Goal: Find specific page/section: Find specific page/section

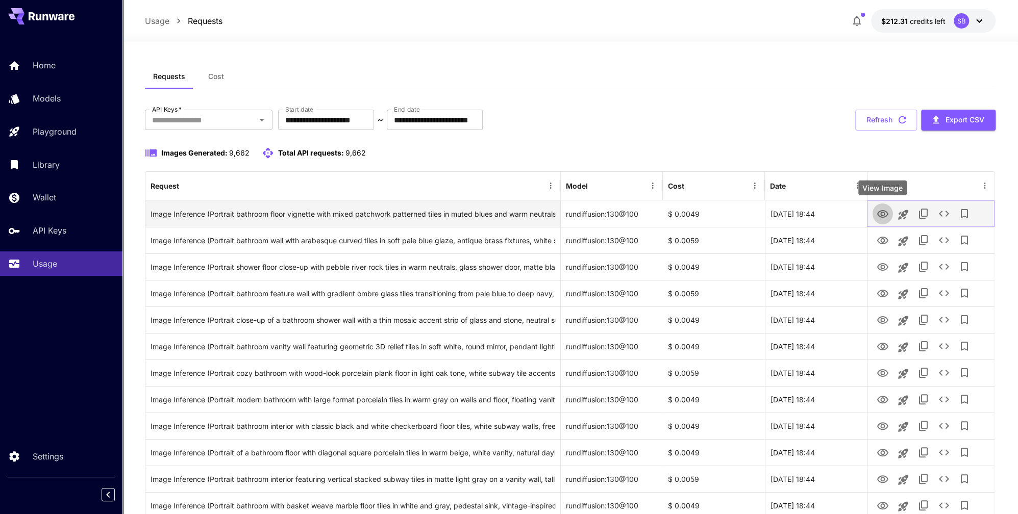
click at [889, 213] on button "View Image" at bounding box center [882, 213] width 20 height 21
click at [882, 212] on icon "View Image" at bounding box center [882, 214] width 11 height 8
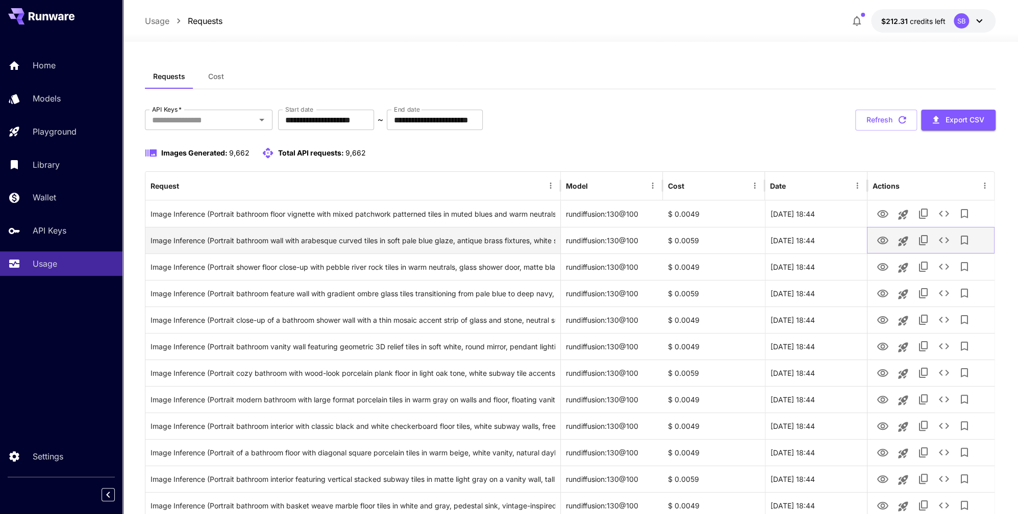
click at [880, 239] on icon "View Image" at bounding box center [882, 241] width 12 height 12
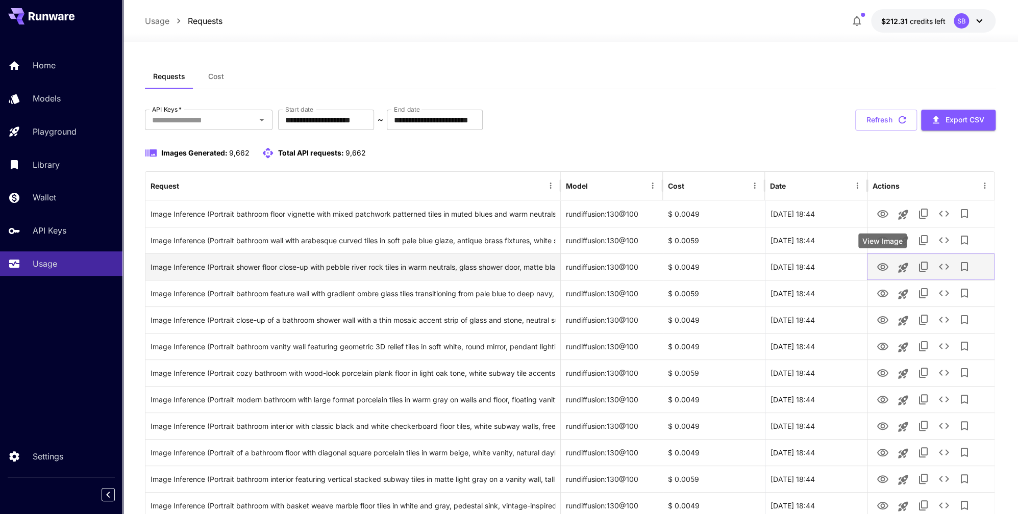
click at [884, 271] on icon "View Image" at bounding box center [882, 267] width 12 height 12
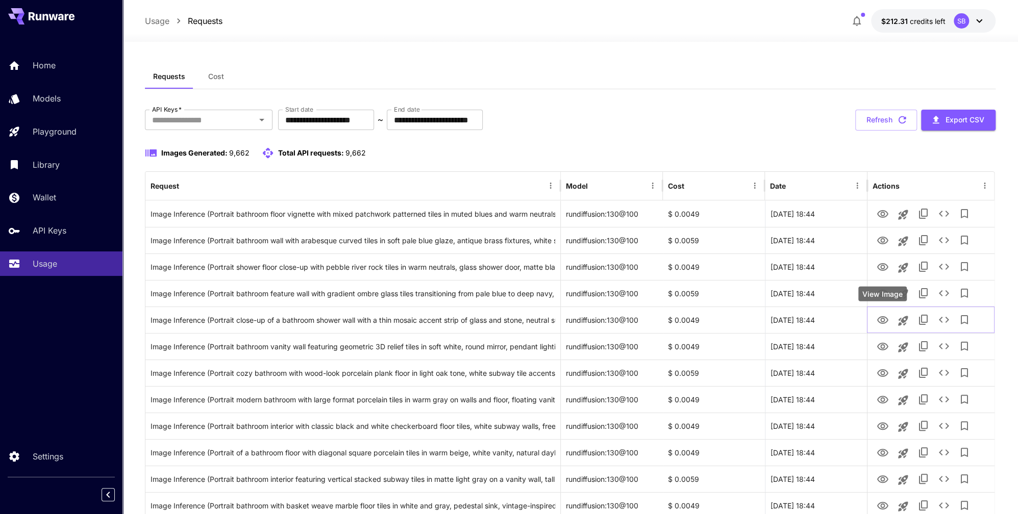
click at [884, 297] on div "View Image" at bounding box center [882, 294] width 48 height 15
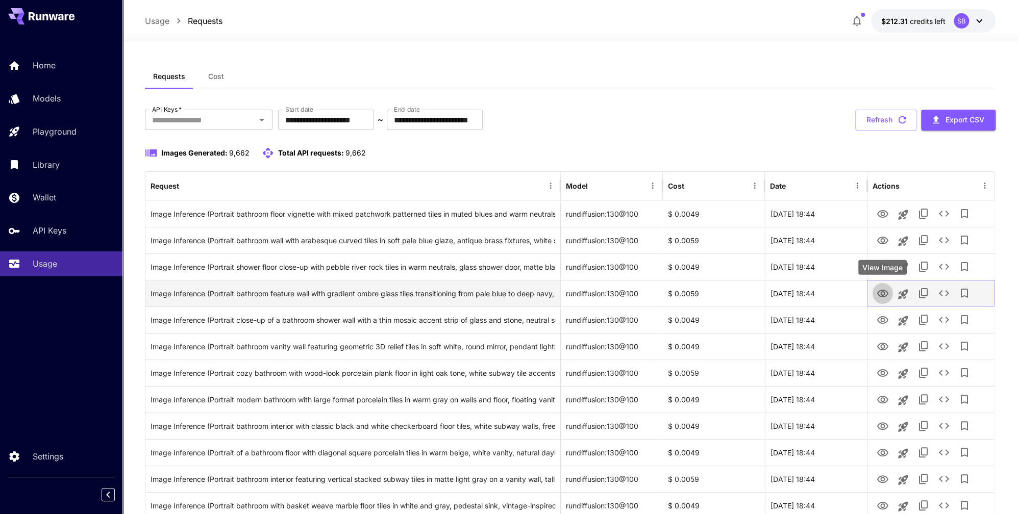
click at [882, 291] on icon "View Image" at bounding box center [882, 294] width 11 height 8
